Goal: Find specific page/section: Find specific page/section

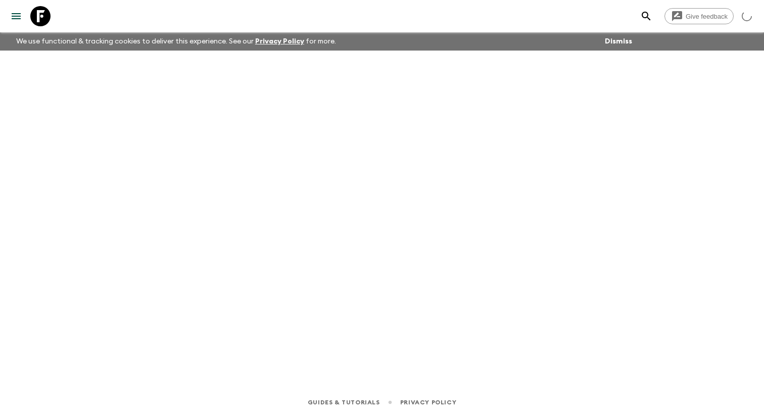
click at [14, 20] on icon "menu" at bounding box center [16, 16] width 12 height 12
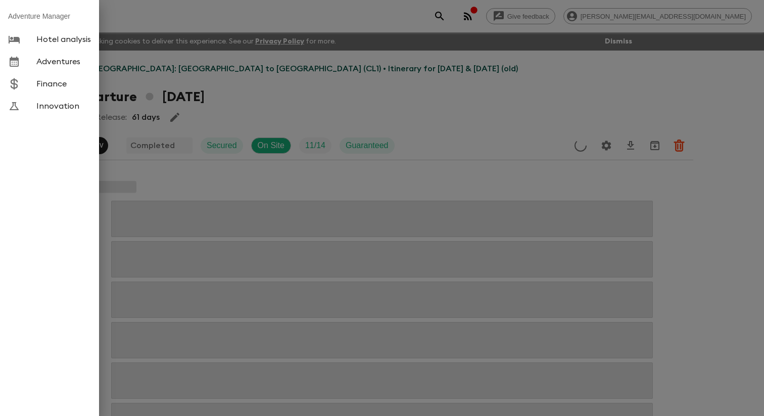
click at [69, 67] on span "Adventures" at bounding box center [63, 62] width 55 height 10
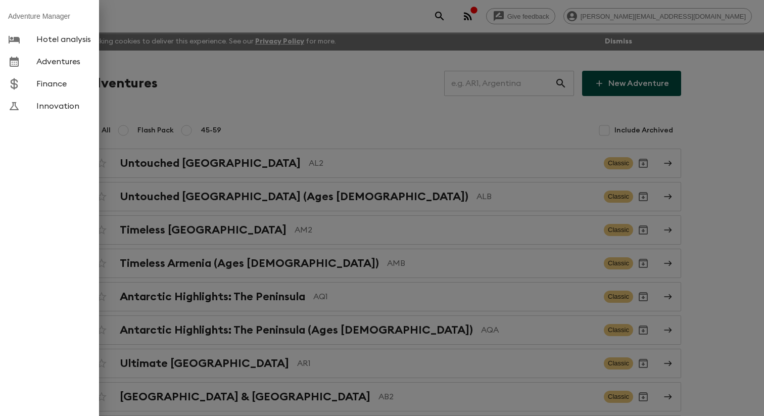
click at [276, 103] on div at bounding box center [382, 208] width 764 height 416
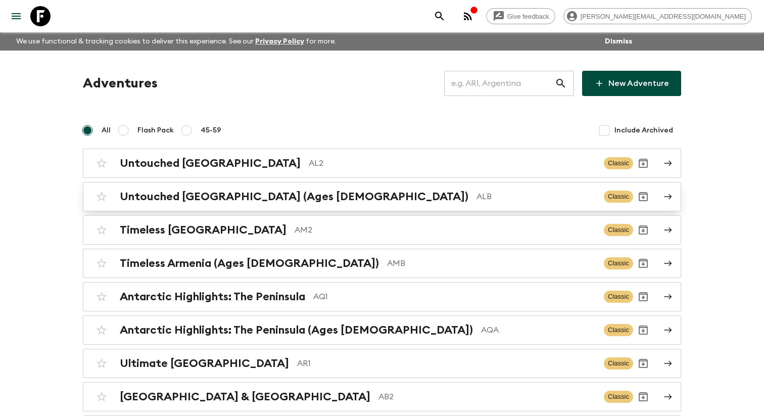
scroll to position [3268, 0]
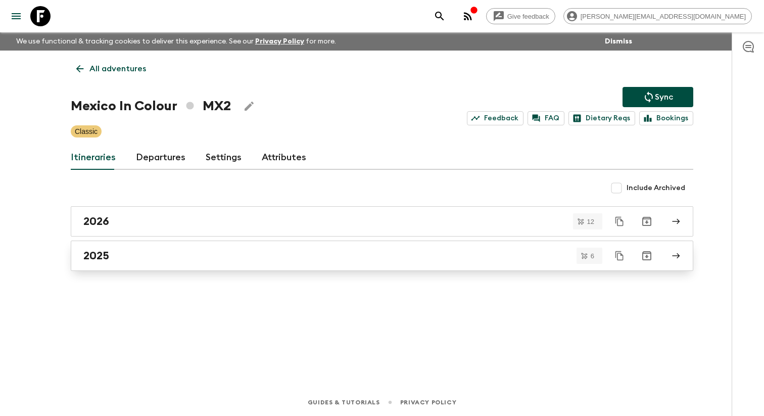
click at [143, 256] on div "2025" at bounding box center [372, 255] width 578 height 13
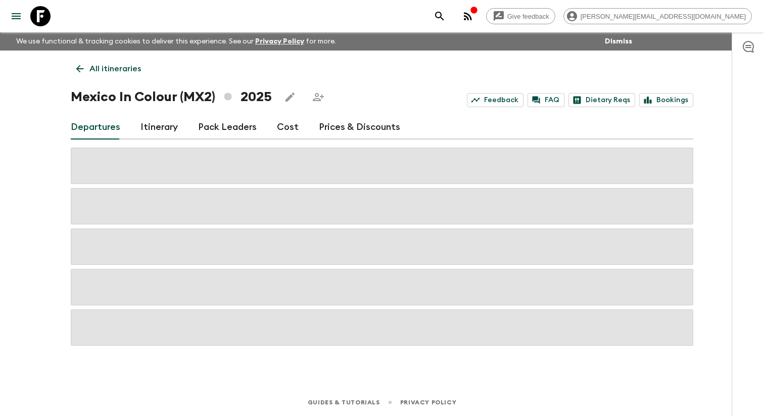
click at [150, 126] on link "Itinerary" at bounding box center [158, 127] width 37 height 24
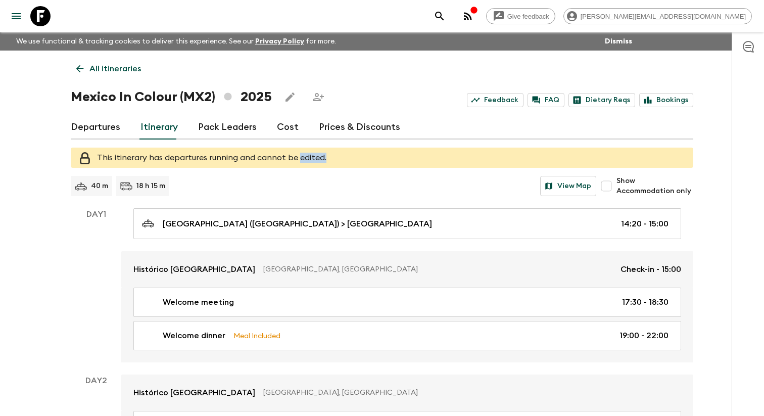
drag, startPoint x: 378, startPoint y: 163, endPoint x: 346, endPoint y: 161, distance: 31.9
click at [326, 161] on span "This itinerary has departures running and cannot be edited." at bounding box center [211, 158] width 229 height 8
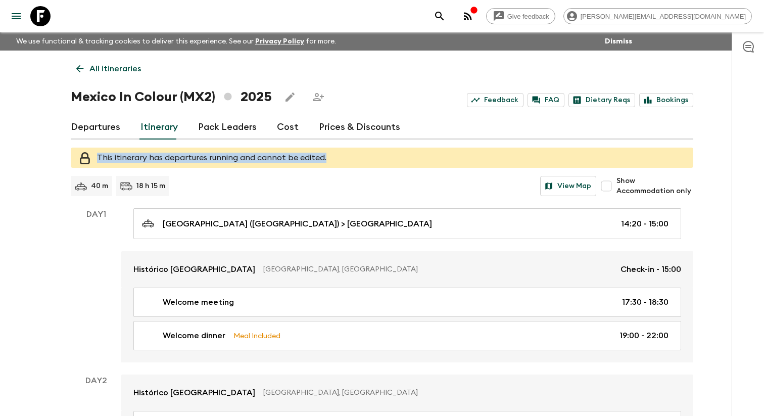
click at [326, 161] on span "This itinerary has departures running and cannot be edited." at bounding box center [211, 158] width 229 height 8
click at [326, 162] on span "This itinerary has departures running and cannot be edited." at bounding box center [211, 158] width 229 height 8
drag, startPoint x: 346, startPoint y: 162, endPoint x: 384, endPoint y: 163, distance: 37.9
click at [384, 163] on div "This itinerary has departures running and cannot be edited." at bounding box center [382, 157] width 622 height 20
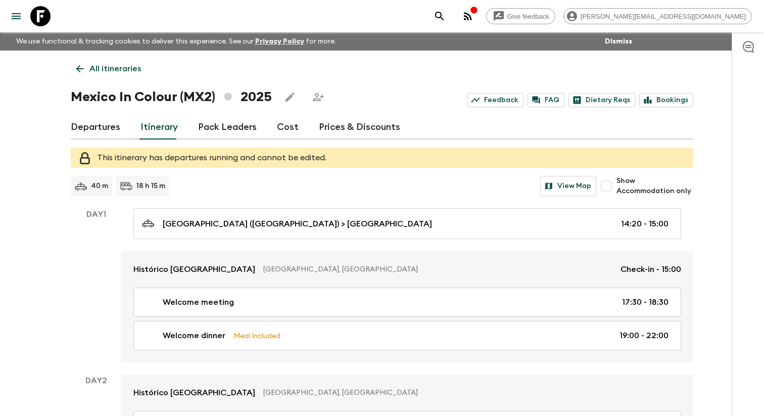
click at [417, 100] on div "Mexico In Colour (MX2) 2025 Feedback FAQ Dietary Reqs Bookings" at bounding box center [382, 97] width 622 height 20
click at [453, 32] on div "Give feedback [PERSON_NAME][EMAIL_ADDRESS][DOMAIN_NAME]" at bounding box center [382, 16] width 764 height 32
